Goal: Find specific page/section: Find specific page/section

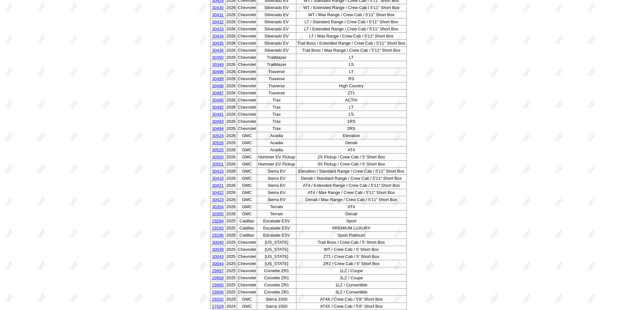
scroll to position [342, 0]
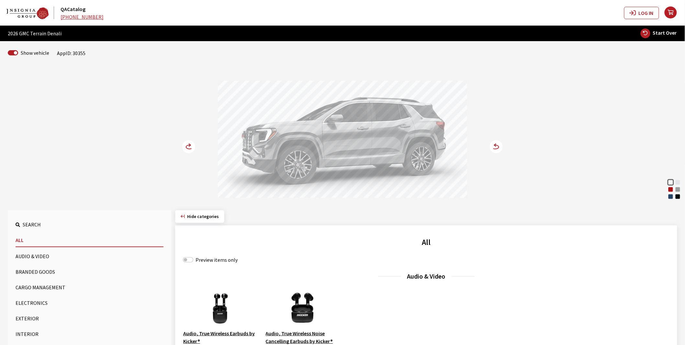
click at [672, 188] on div "Volcanic Red Tintcoat" at bounding box center [670, 189] width 6 height 6
click at [187, 146] on icon at bounding box center [189, 147] width 7 height 4
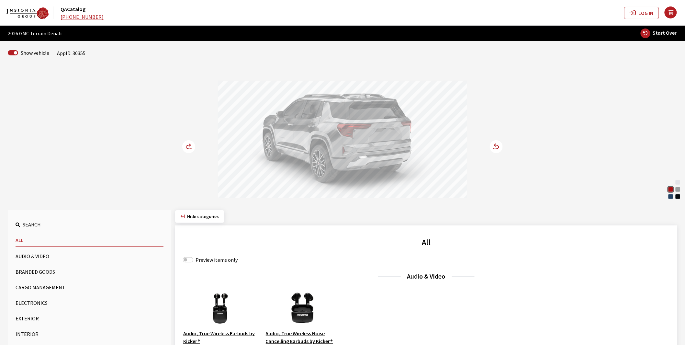
click at [187, 146] on icon at bounding box center [189, 147] width 7 height 4
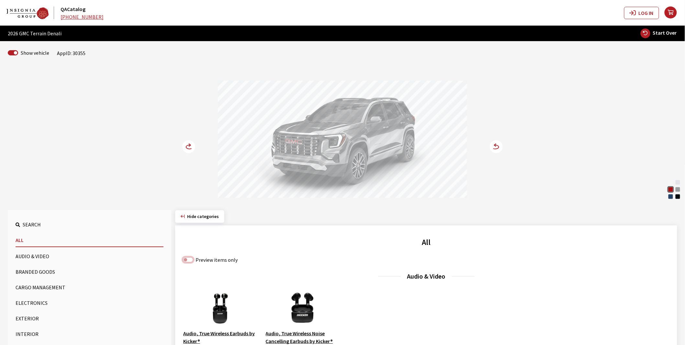
click at [190, 261] on input "Preview items only" at bounding box center [188, 259] width 10 height 5
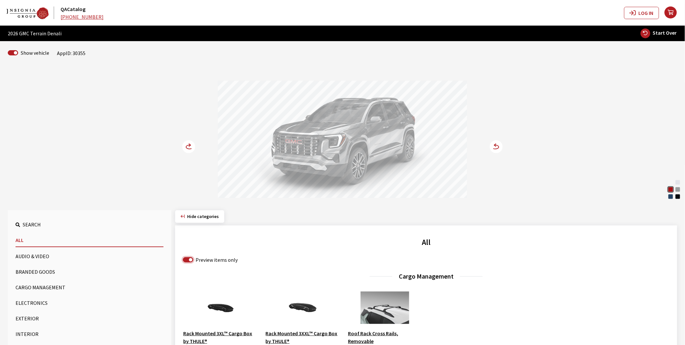
click at [191, 261] on input "Preview items only" at bounding box center [188, 259] width 10 height 5
checkbox input "false"
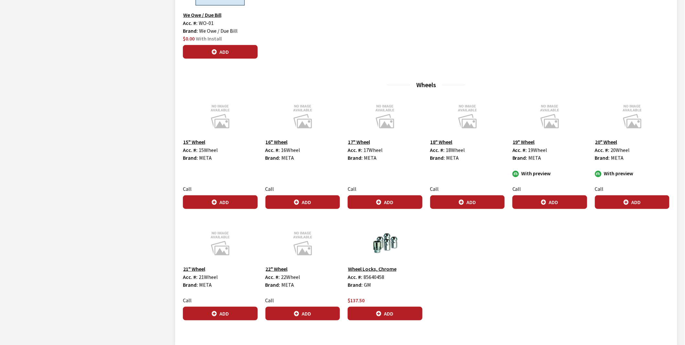
scroll to position [2176, 0]
